Goal: Check status

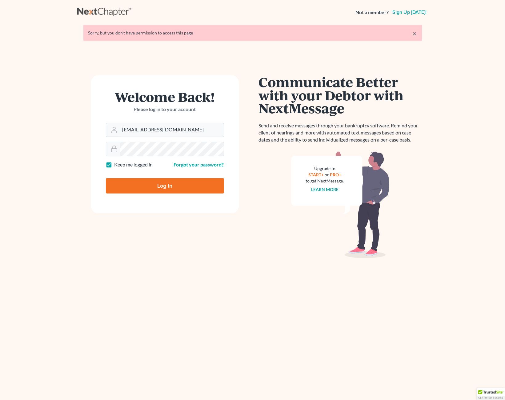
type input "[EMAIL_ADDRESS][DOMAIN_NAME]"
click at [157, 184] on input "Log In" at bounding box center [165, 185] width 118 height 15
type input "Thinking..."
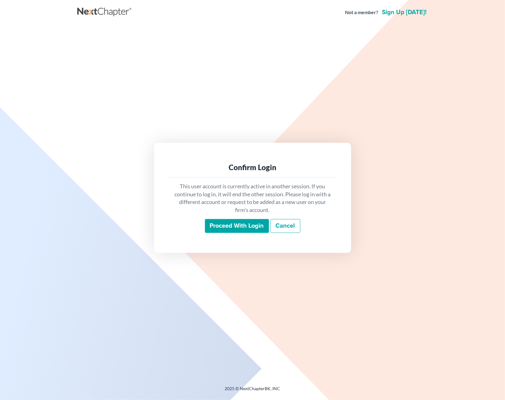
click at [222, 225] on input "Proceed with login" at bounding box center [237, 226] width 64 height 14
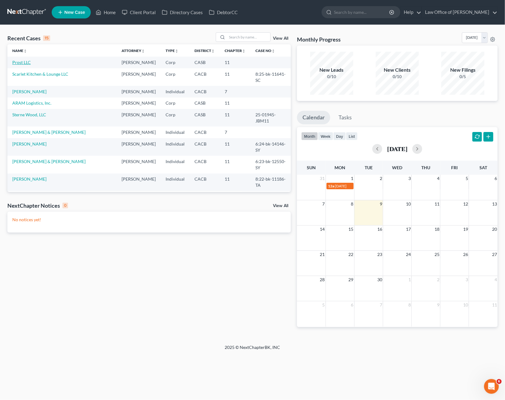
click at [27, 64] on link "Prost LLC" at bounding box center [21, 62] width 18 height 5
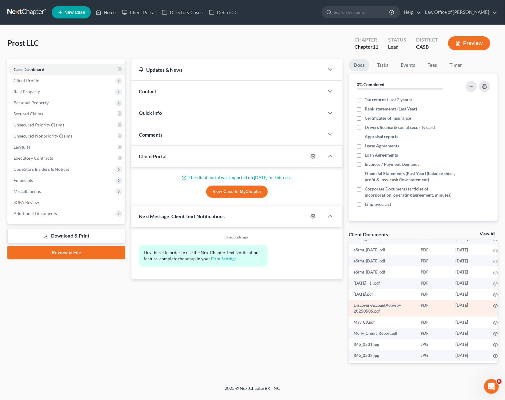
scroll to position [113, 0]
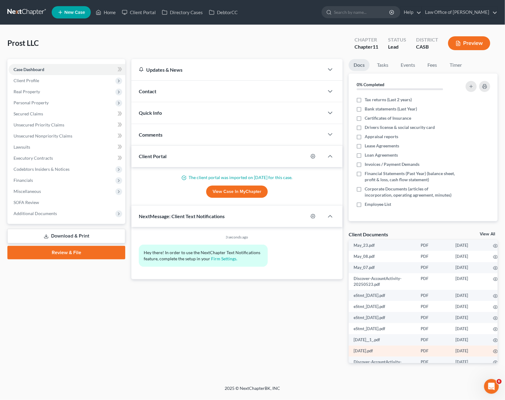
click at [373, 352] on td "[DATE].pdf" at bounding box center [382, 351] width 67 height 11
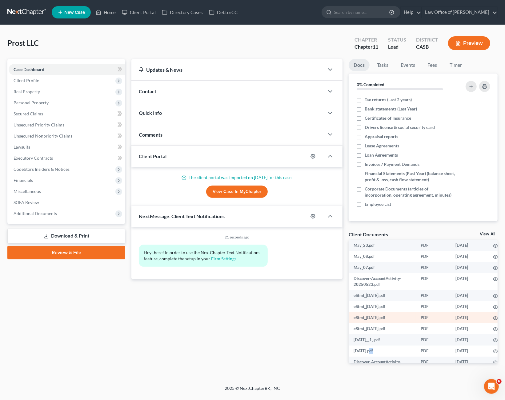
scroll to position [144, 0]
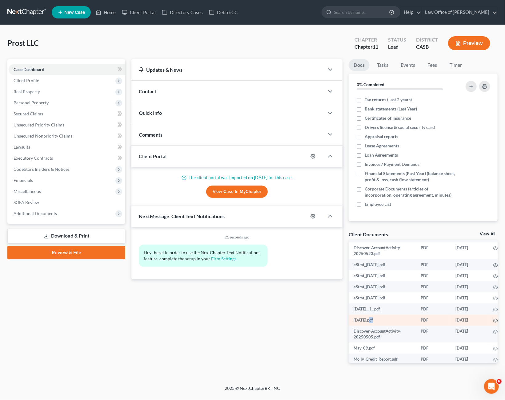
click at [494, 323] on icon "button" at bounding box center [496, 320] width 5 height 3
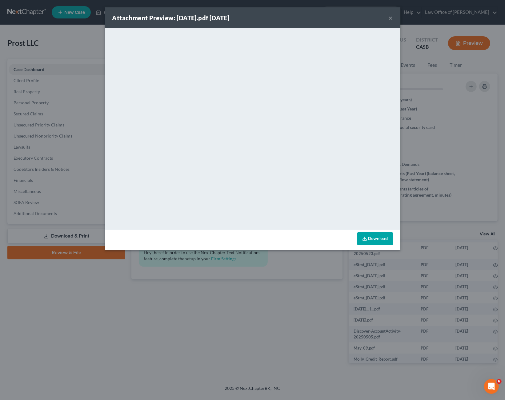
click at [391, 18] on button "×" at bounding box center [391, 17] width 4 height 7
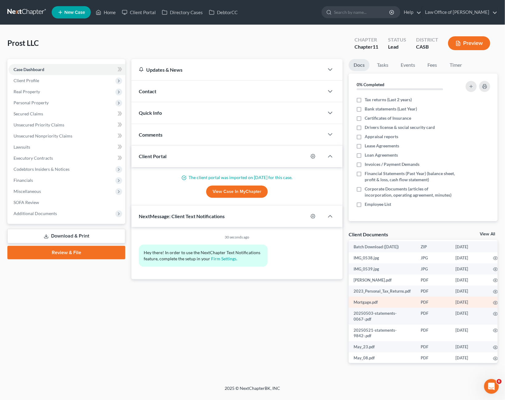
scroll to position [0, 0]
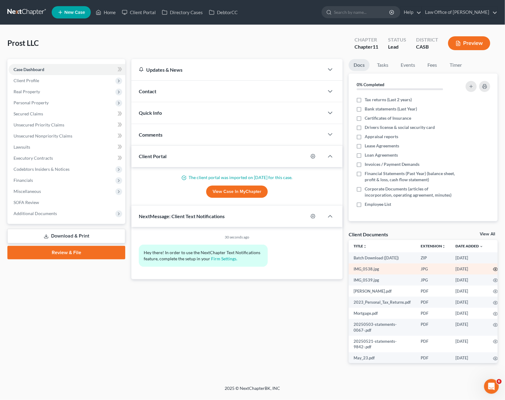
click at [493, 270] on icon "button" at bounding box center [495, 269] width 5 height 5
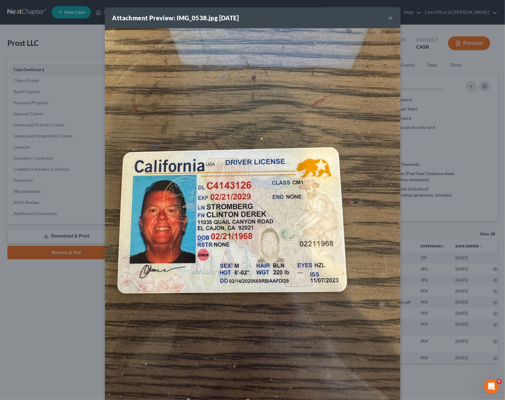
click at [392, 19] on button "×" at bounding box center [391, 17] width 4 height 7
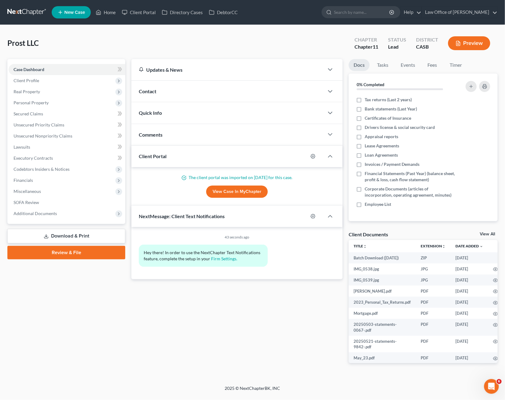
click at [255, 315] on div "Updates & News × [US_STATE] [GEOGRAPHIC_DATA] Notes: Take a look at NextChapter…" at bounding box center [236, 216] width 217 height 314
click at [330, 41] on div "Prost LLC Upgraded Chapter Chapter 11 Status Lead District CASB Preview" at bounding box center [252, 45] width 491 height 27
click at [330, 40] on div "Prost LLC Upgraded Chapter Chapter 11 Status Lead District CASB Preview" at bounding box center [252, 45] width 491 height 27
click at [218, 323] on div "Updates & News × [US_STATE] [GEOGRAPHIC_DATA] Notes: Take a look at NextChapter…" at bounding box center [236, 216] width 217 height 314
click at [68, 308] on div "Case Dashboard Payments Invoices Payments Payments Credit Report Client Profile" at bounding box center [66, 216] width 124 height 314
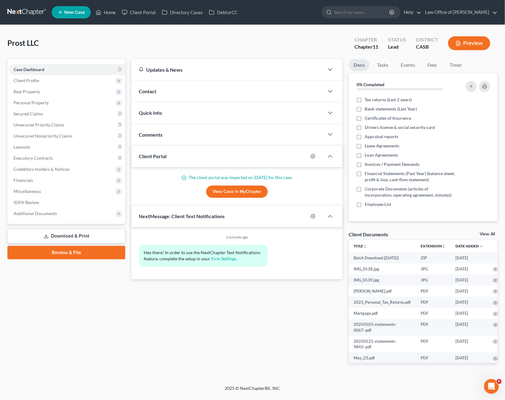
click at [294, 45] on div "Prost LLC Upgraded Chapter Chapter 11 Status Lead District CASB Preview" at bounding box center [252, 45] width 491 height 27
click at [265, 327] on div "Updates & News × [US_STATE] [GEOGRAPHIC_DATA] Notes: Take a look at NextChapter…" at bounding box center [236, 216] width 217 height 314
click at [236, 319] on div "Updates & News × [US_STATE] [GEOGRAPHIC_DATA] Notes: Take a look at NextChapter…" at bounding box center [236, 216] width 217 height 314
